Goal: Task Accomplishment & Management: Manage account settings

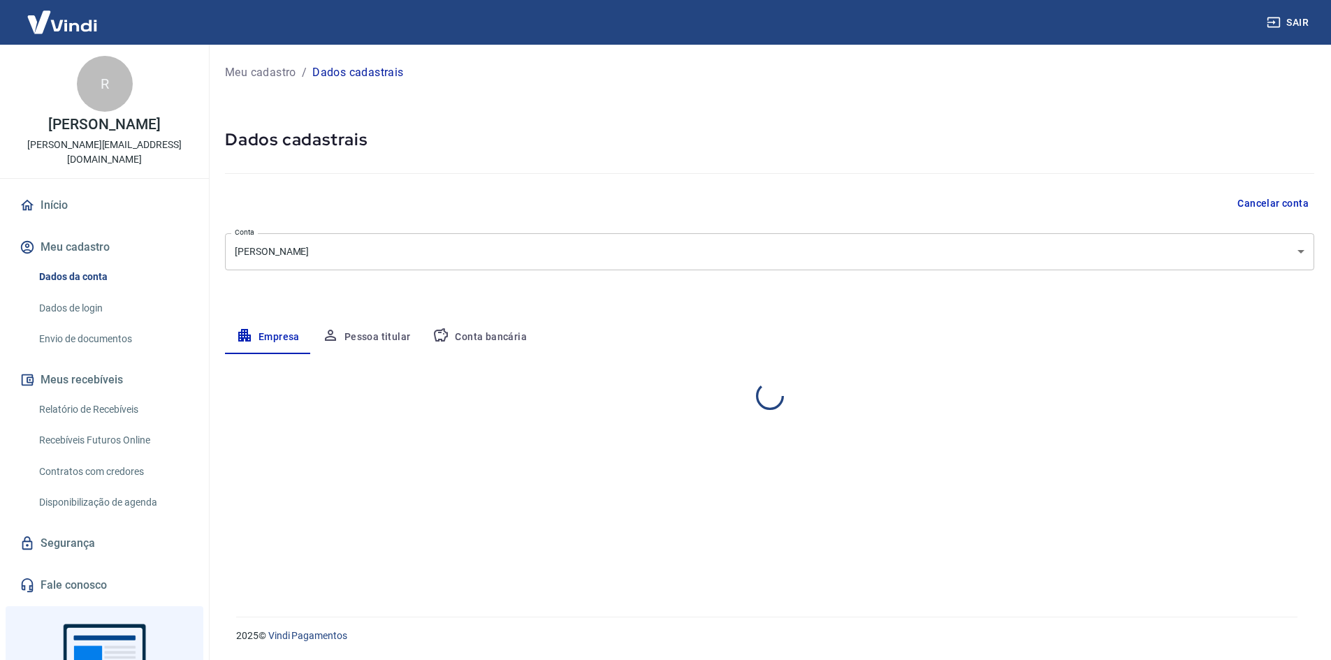
select select "SP"
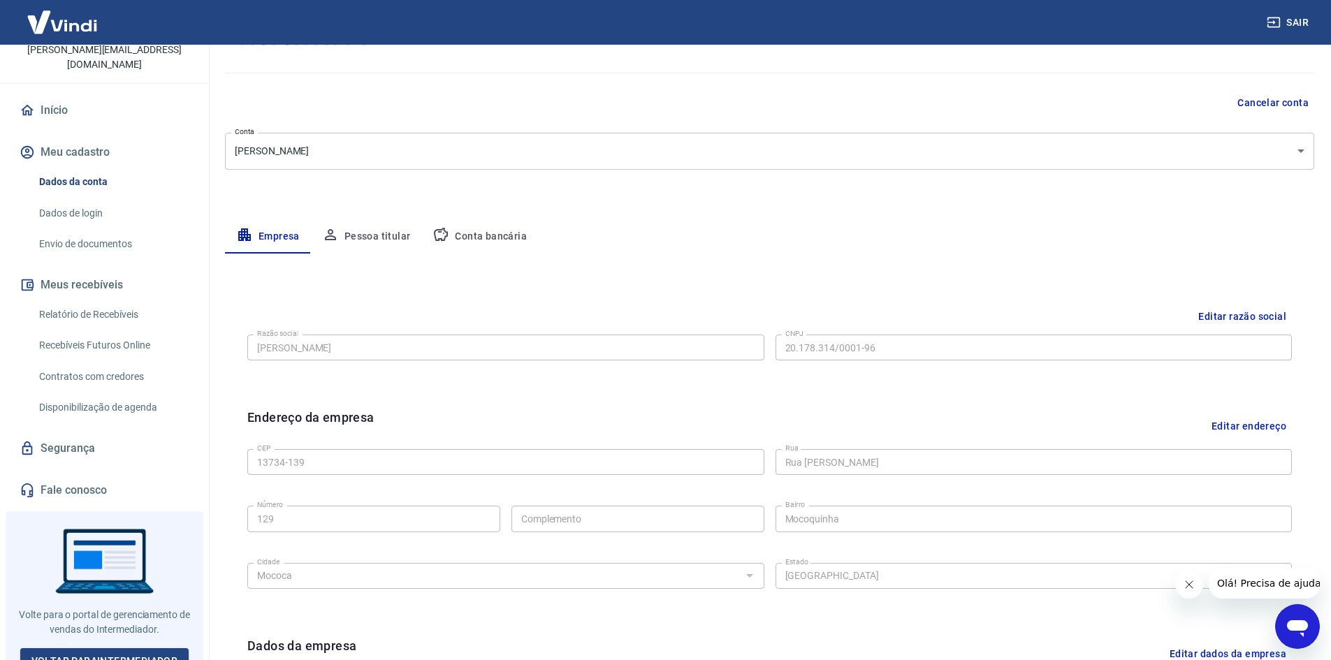
scroll to position [68, 0]
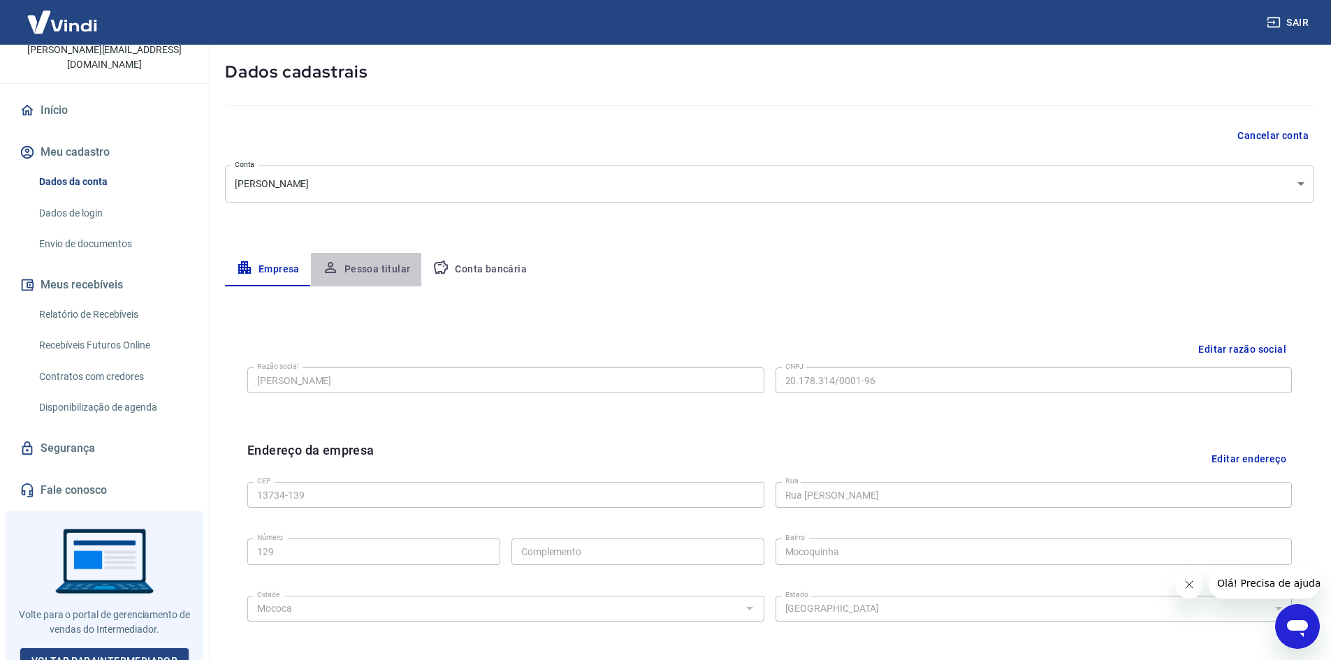
click at [376, 269] on button "Pessoa titular" at bounding box center [366, 270] width 111 height 34
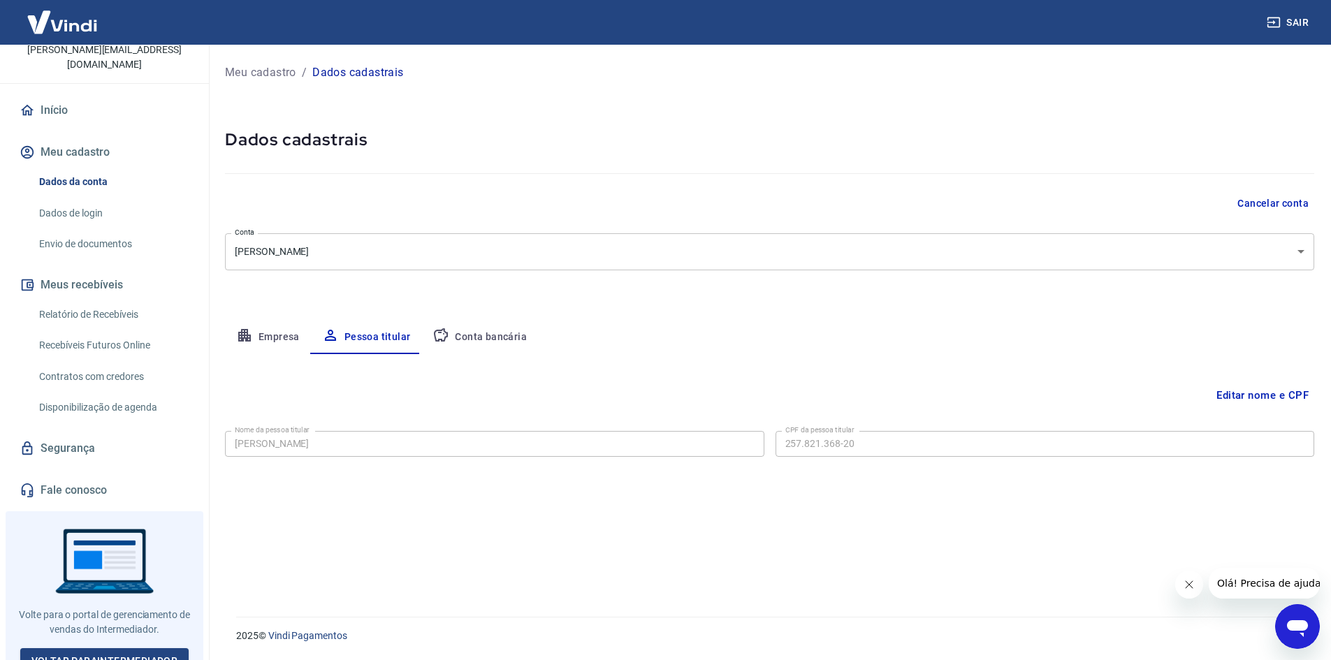
scroll to position [0, 0]
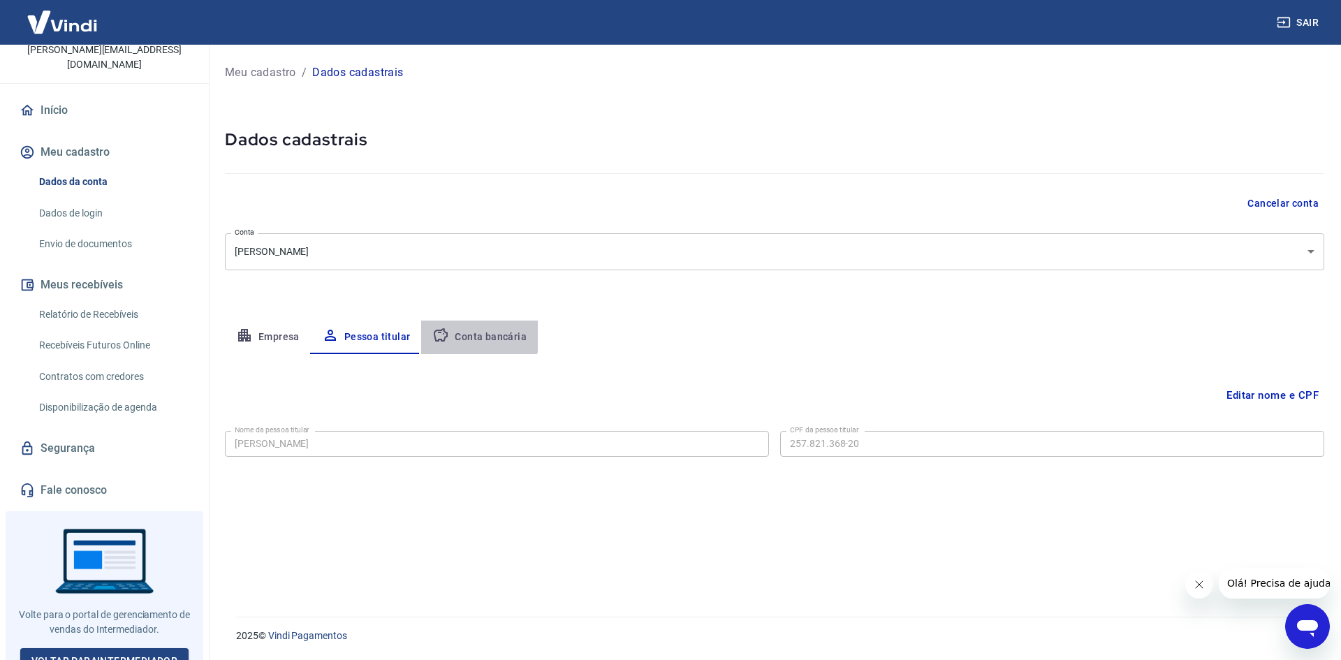
click at [463, 332] on button "Conta bancária" at bounding box center [479, 338] width 117 height 34
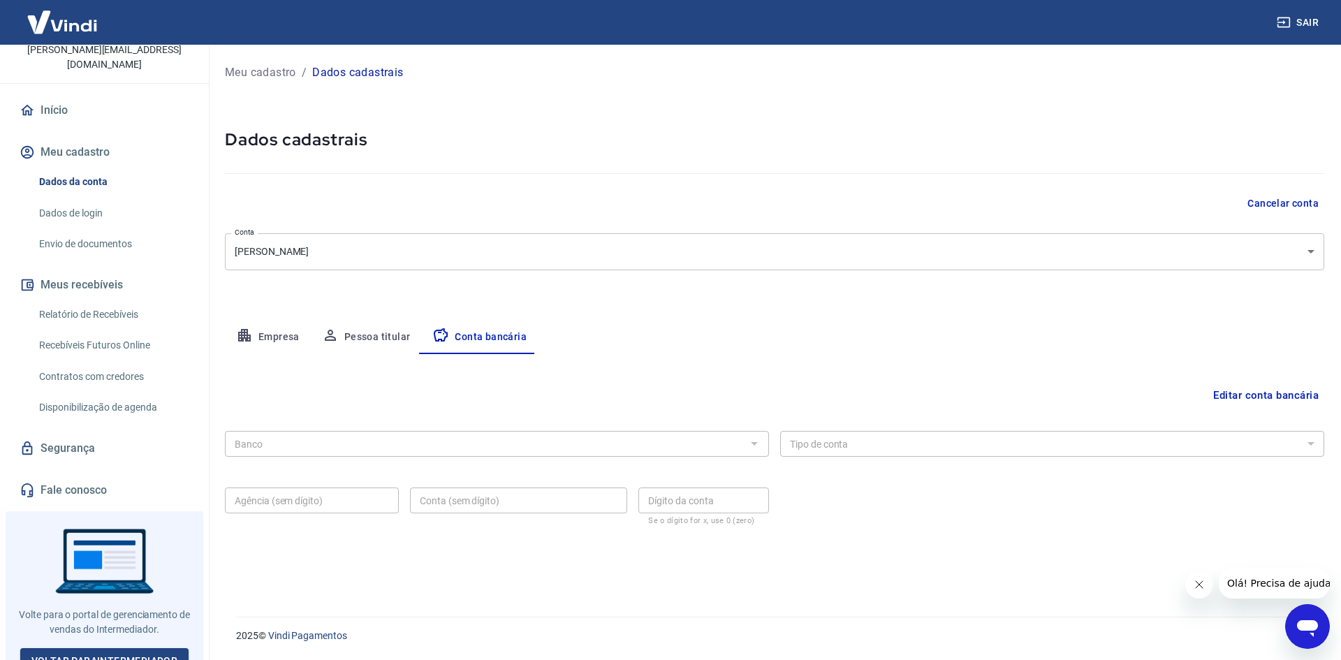
click at [754, 442] on div at bounding box center [754, 444] width 18 height 20
click at [765, 444] on div "Banco" at bounding box center [497, 444] width 544 height 26
click at [1243, 394] on button "Editar conta bancária" at bounding box center [1266, 395] width 117 height 27
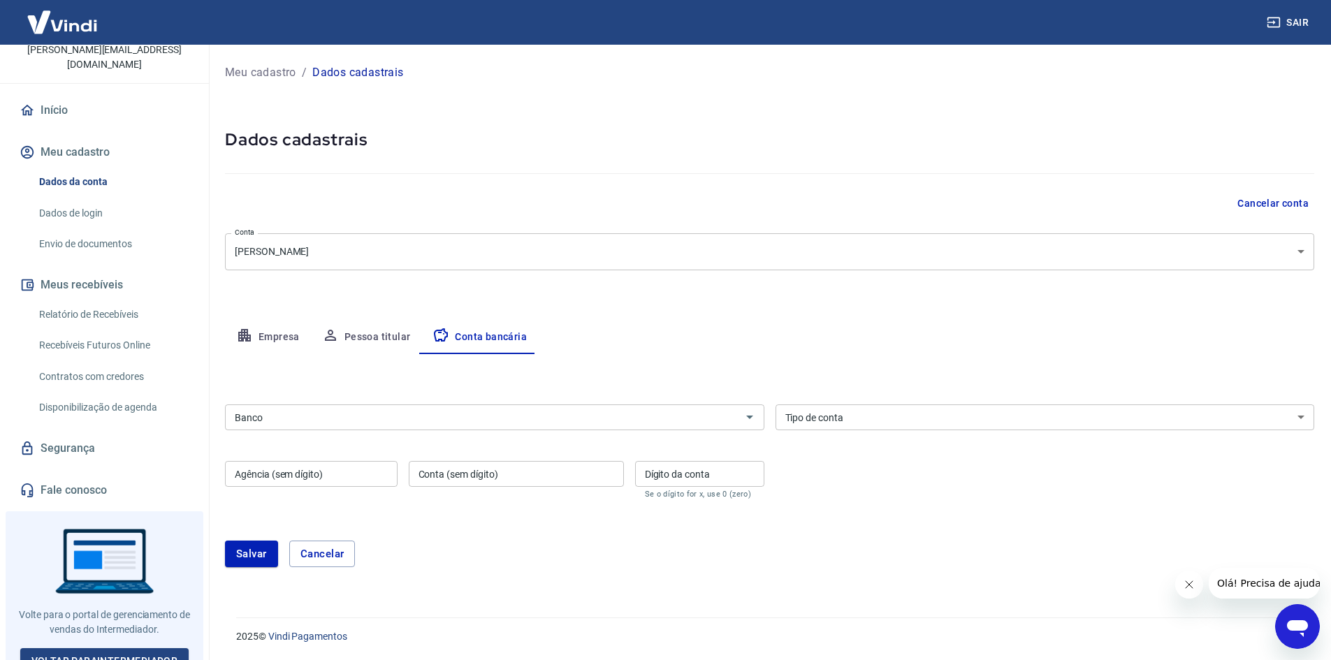
click at [599, 418] on input "Banco" at bounding box center [483, 417] width 508 height 17
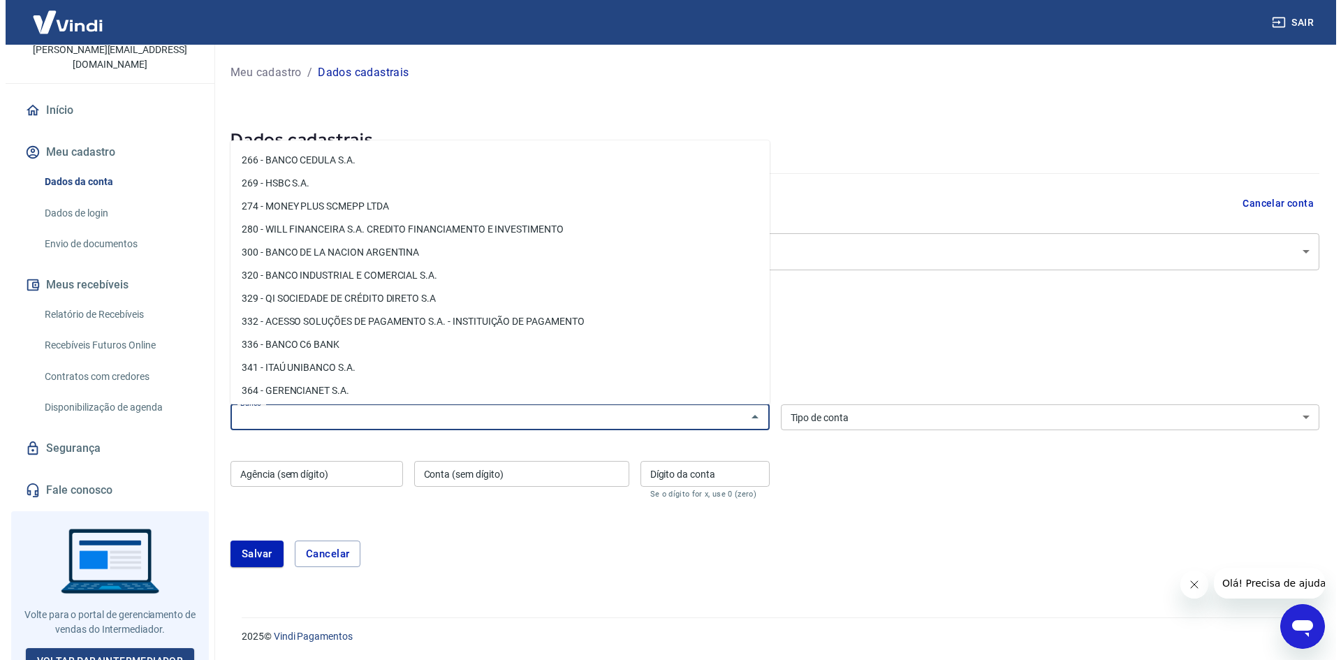
scroll to position [1258, 0]
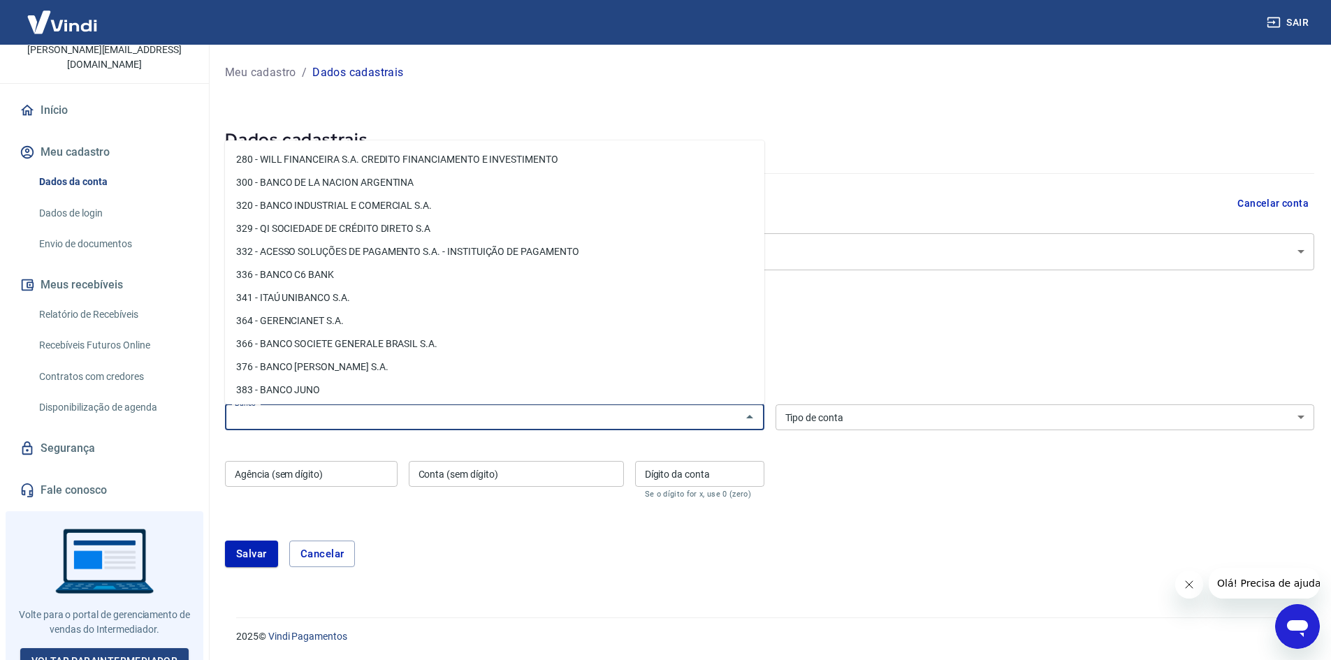
click at [319, 296] on li "341 - ITAÚ UNIBANCO S.A." at bounding box center [494, 297] width 539 height 23
type input "341 - ITAÚ UNIBANCO S.A."
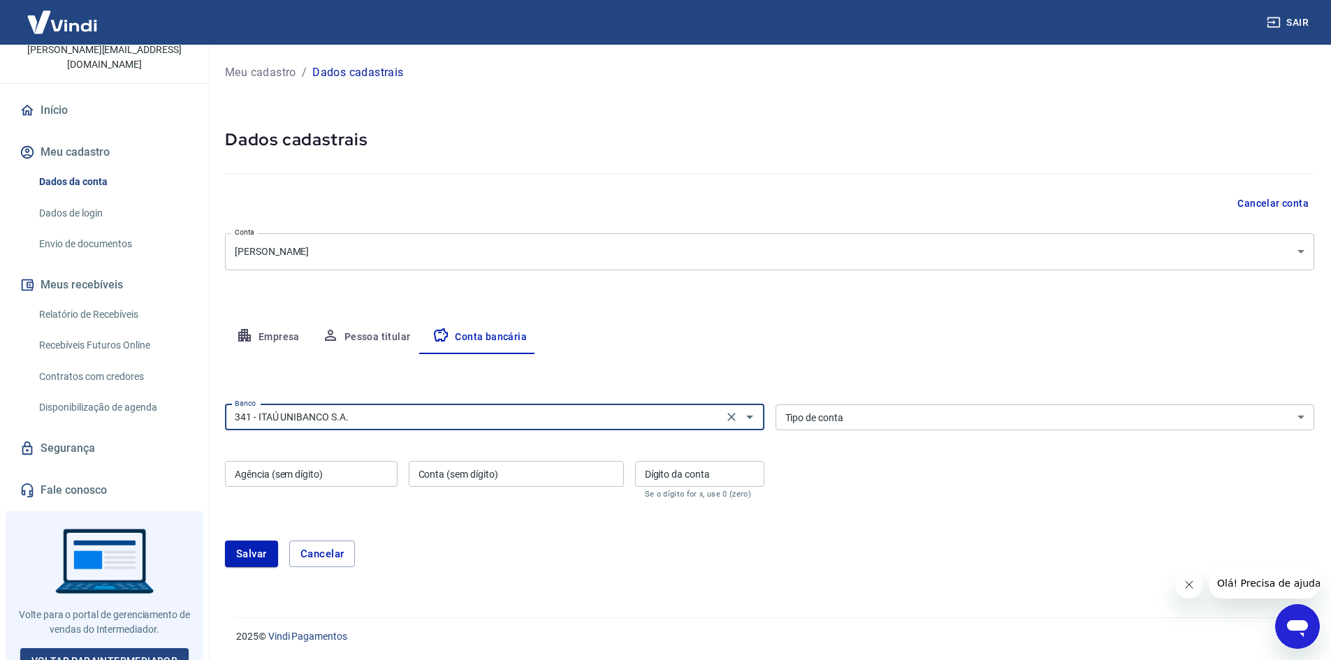
click at [850, 418] on select "Conta Corrente Conta Poupança" at bounding box center [1045, 418] width 539 height 26
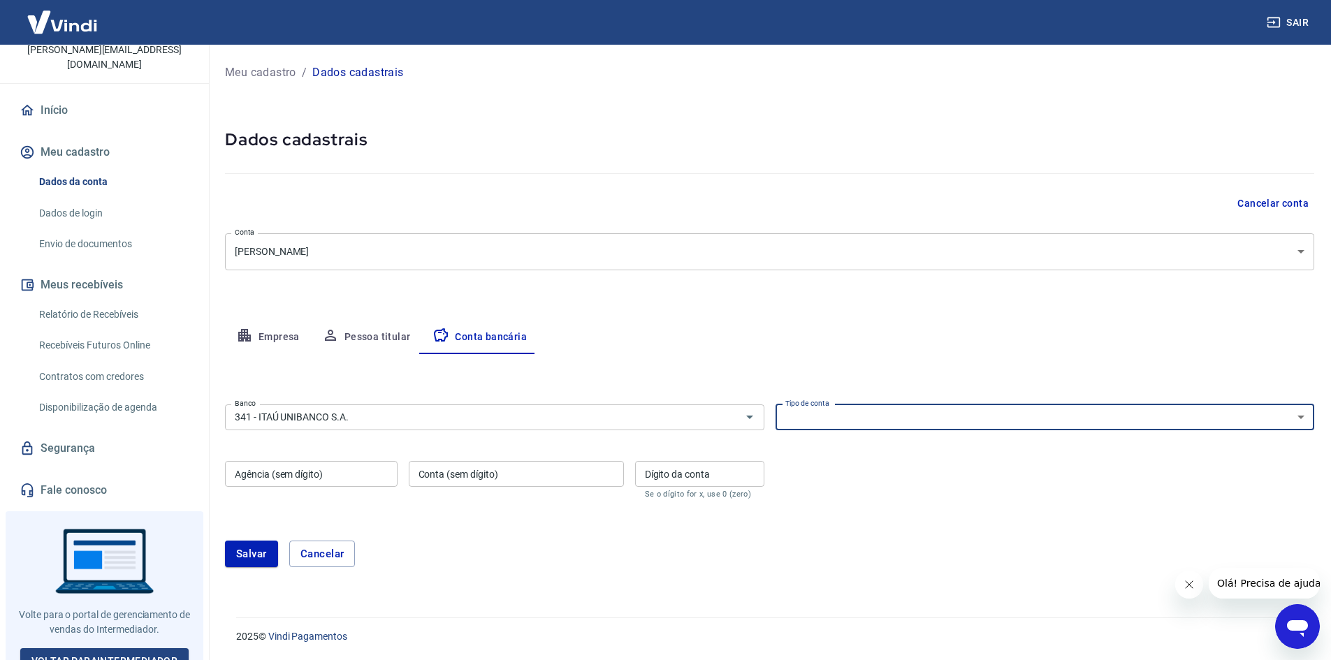
select select "1"
click at [776, 405] on select "Conta Corrente Conta Poupança" at bounding box center [1045, 418] width 539 height 26
click at [344, 475] on input "Agência (sem dígito)" at bounding box center [311, 474] width 173 height 26
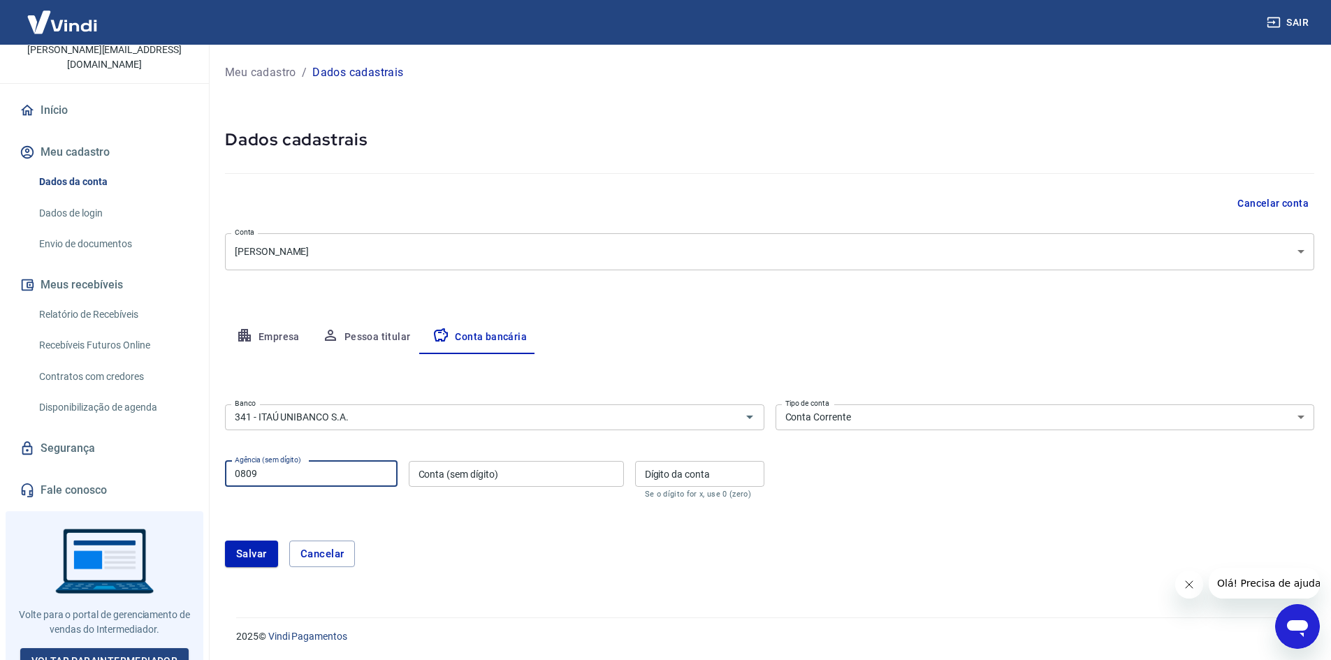
type input "0809"
click at [468, 474] on input "Conta (sem dígito)" at bounding box center [516, 474] width 215 height 26
type input "99520"
click at [687, 476] on input "Dígito da conta" at bounding box center [699, 474] width 129 height 26
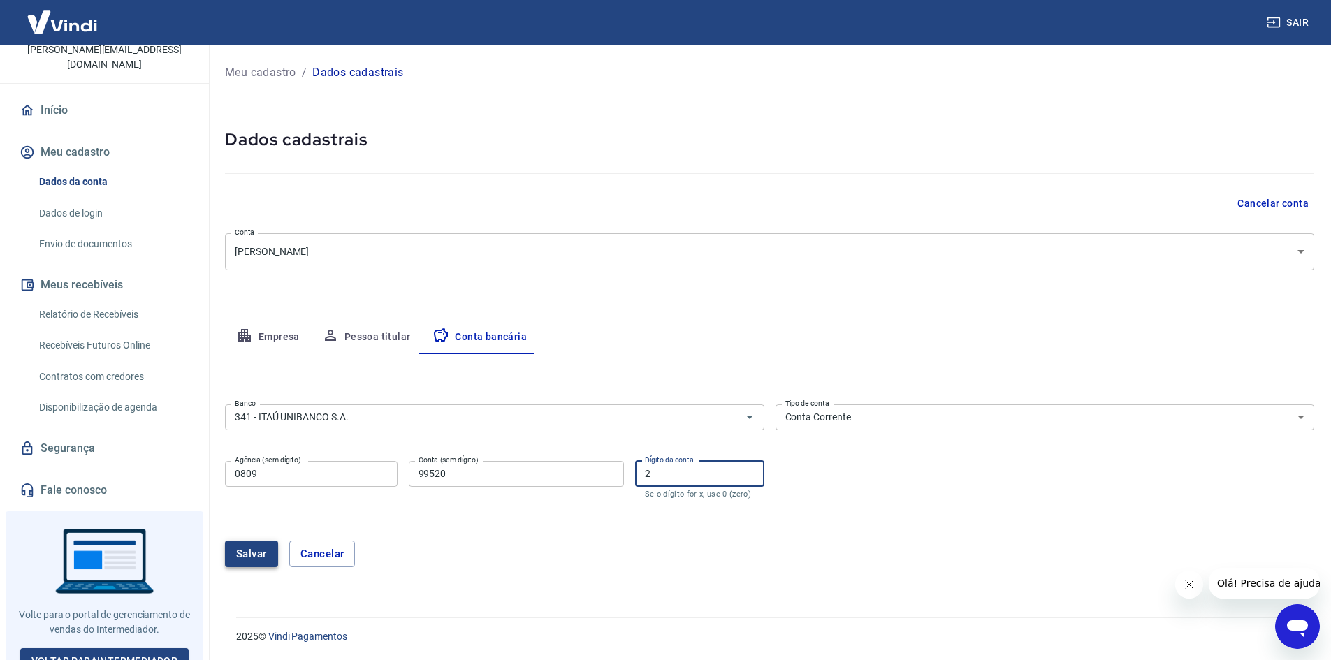
type input "2"
click at [258, 551] on button "Salvar" at bounding box center [251, 554] width 53 height 27
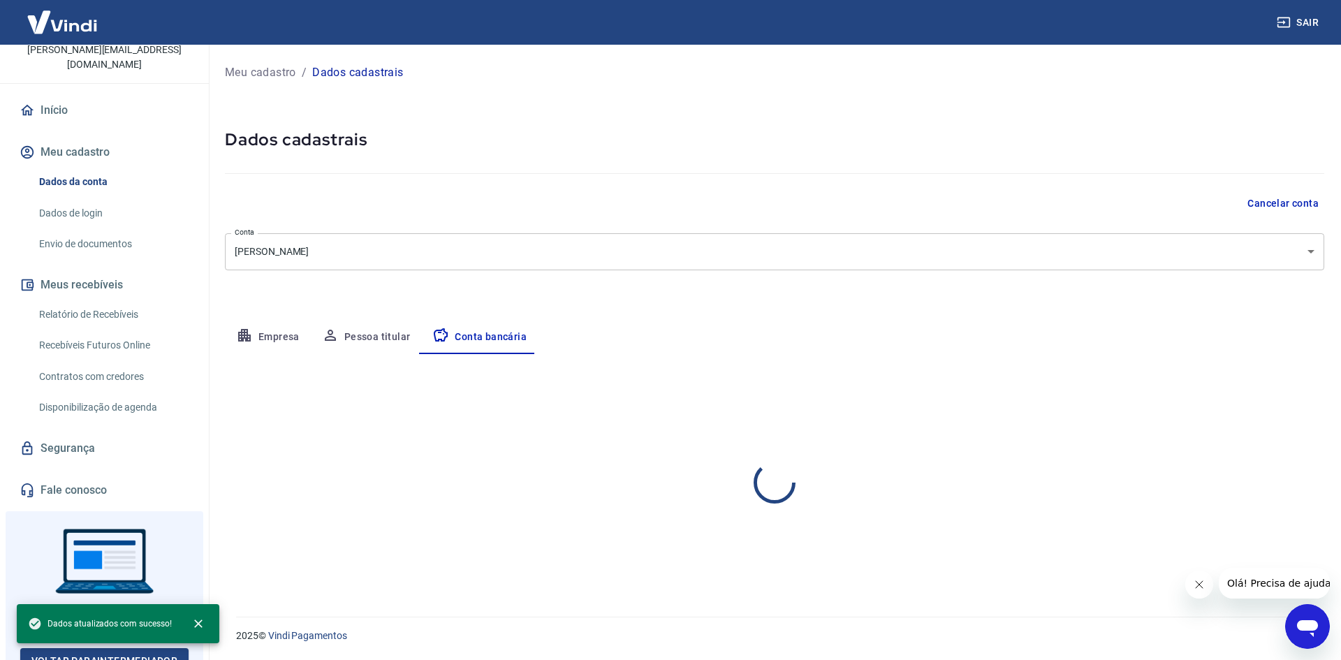
select select "1"
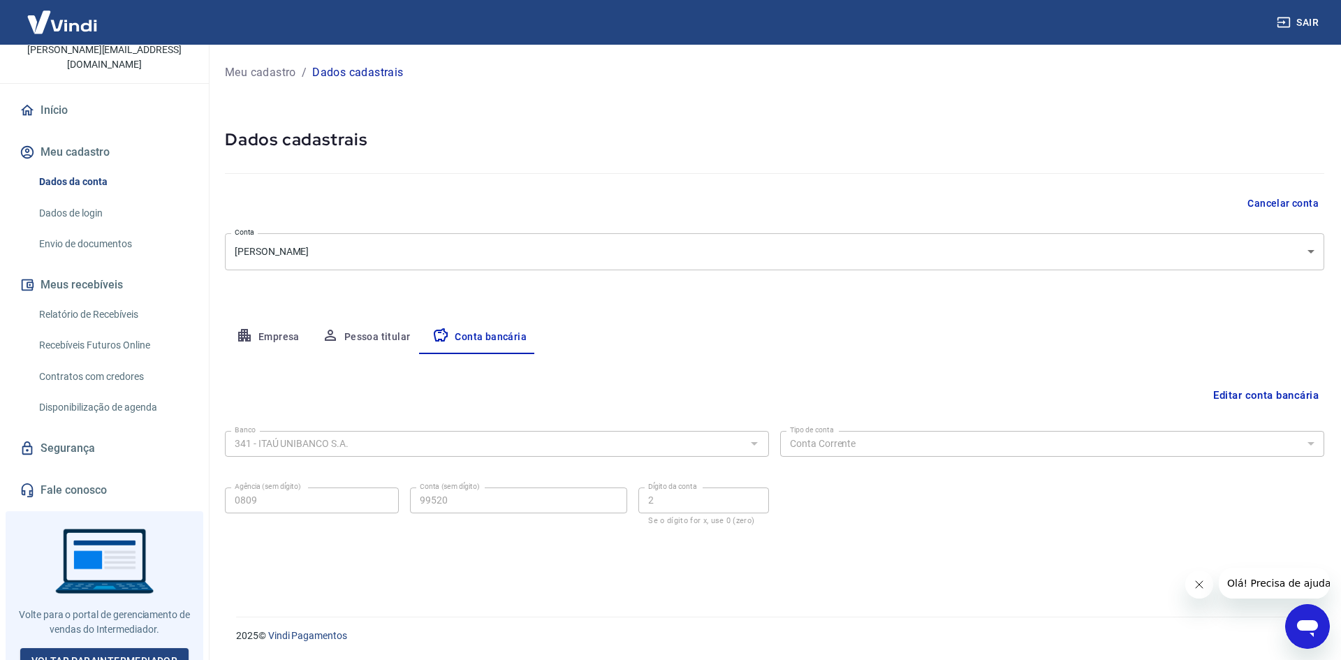
scroll to position [0, 0]
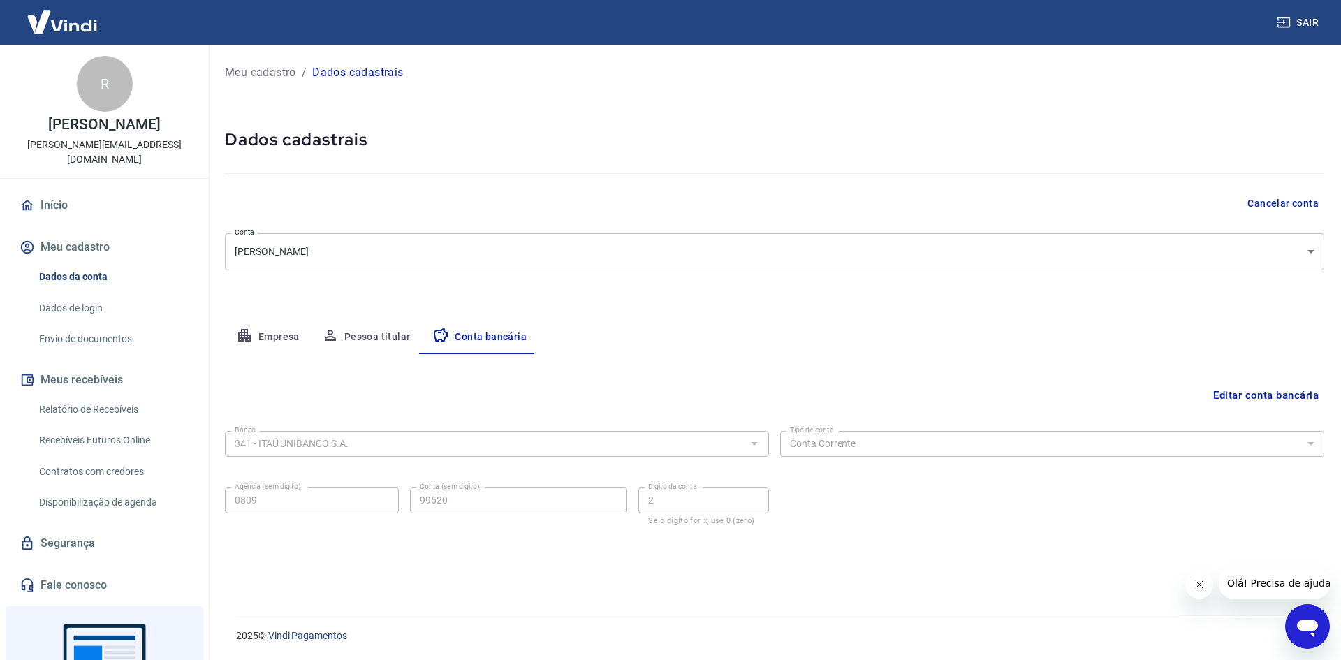
click at [93, 232] on button "Meu cadastro" at bounding box center [104, 247] width 175 height 31
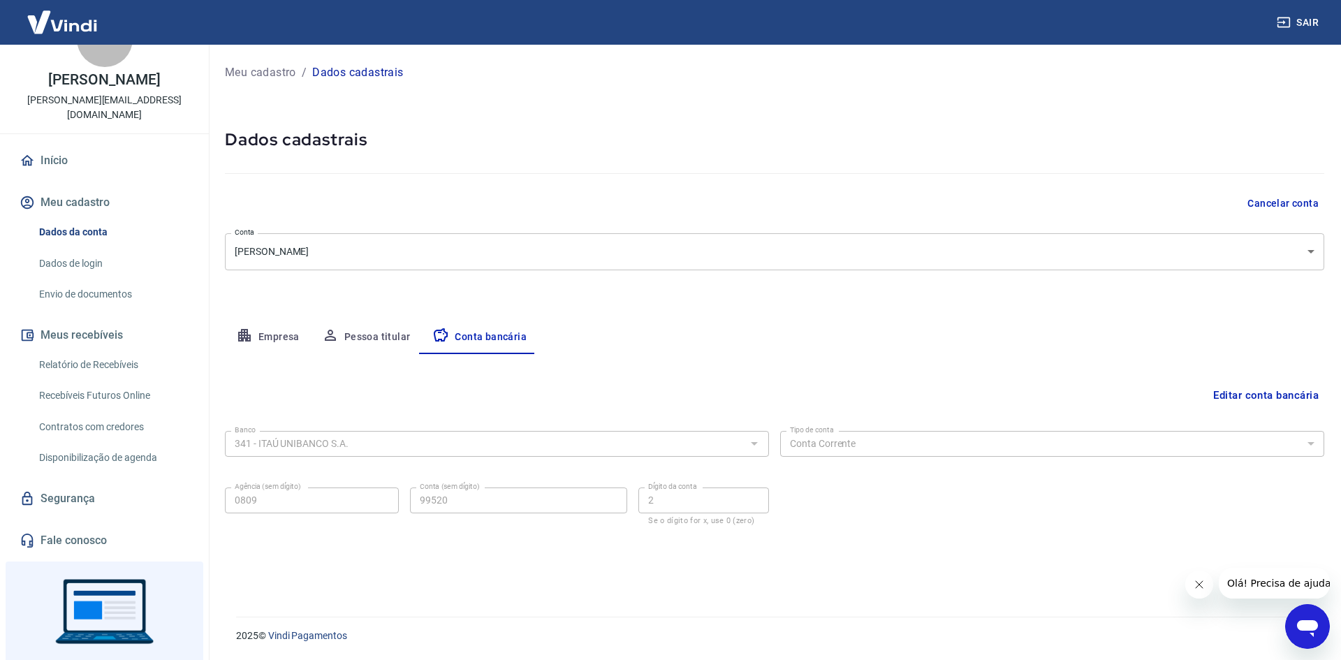
scroll to position [95, 0]
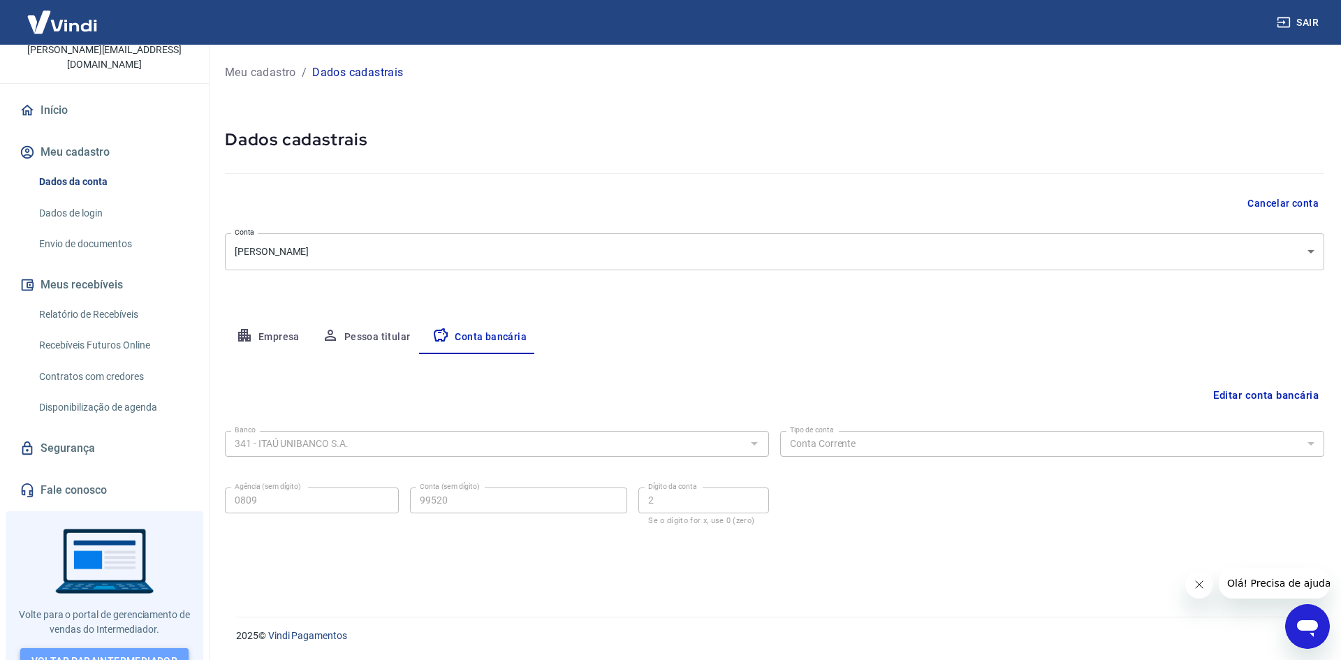
click at [109, 648] on link "Voltar para Intermediador" at bounding box center [104, 661] width 169 height 26
